Goal: Use online tool/utility: Use online tool/utility

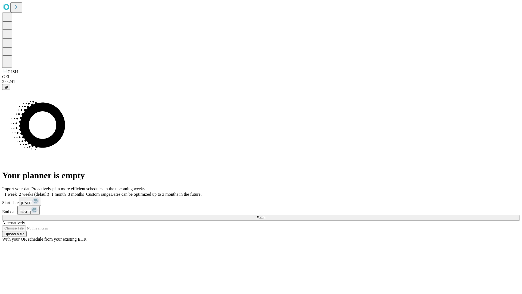
click at [265, 215] on span "Fetch" at bounding box center [260, 217] width 9 height 4
